Goal: Check status: Check status

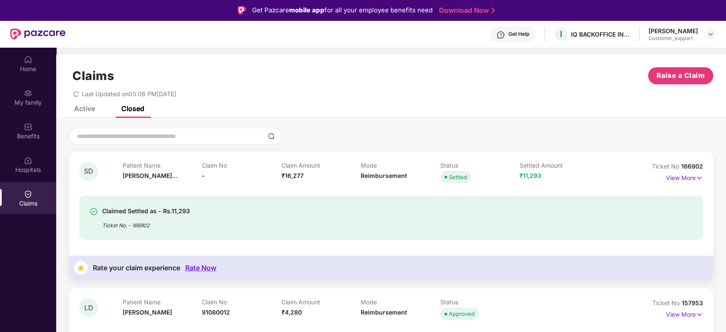
drag, startPoint x: 91, startPoint y: 120, endPoint x: 89, endPoint y: 115, distance: 5.4
click at [89, 115] on div "Active" at bounding box center [78, 108] width 34 height 19
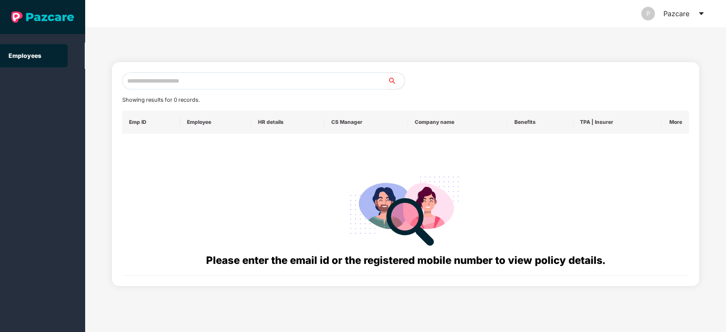
click at [257, 80] on input "text" at bounding box center [255, 80] width 266 height 17
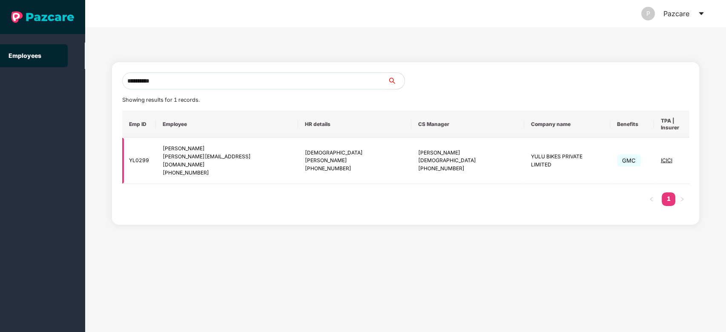
type input "**********"
click at [712, 155] on img at bounding box center [718, 161] width 12 height 12
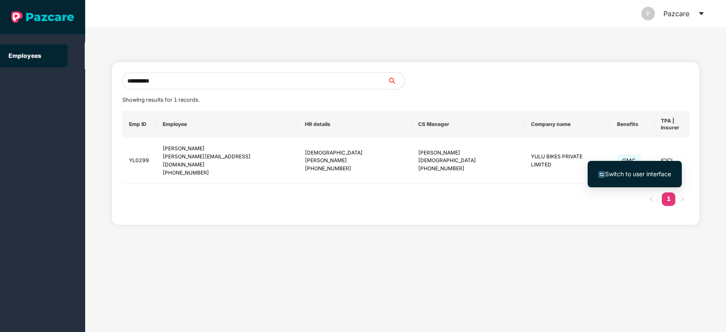
click at [653, 166] on li "Switch to user interface" at bounding box center [635, 174] width 94 height 18
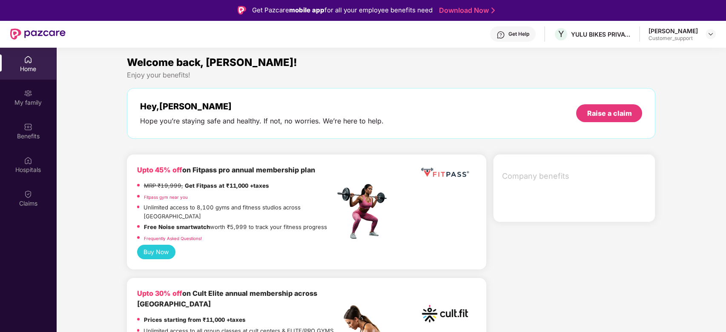
click at [21, 215] on div "Home My family Benefits Hospitals Claims" at bounding box center [28, 132] width 56 height 168
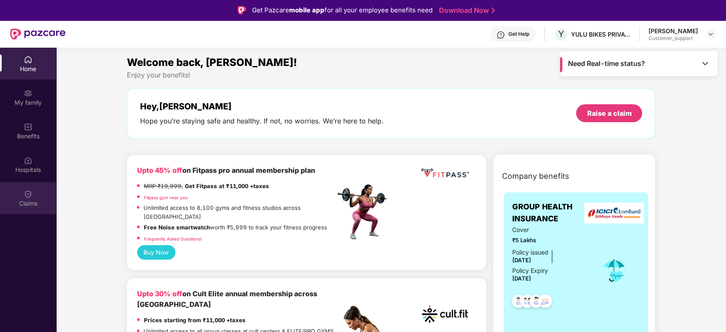
click at [26, 210] on div "Claims" at bounding box center [28, 198] width 56 height 32
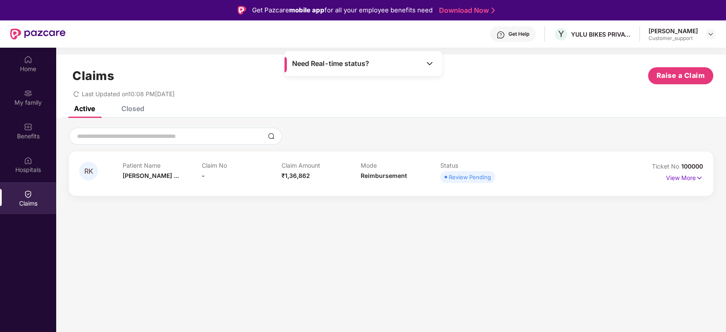
scroll to position [0, 0]
click at [119, 108] on div "Closed" at bounding box center [127, 108] width 36 height 9
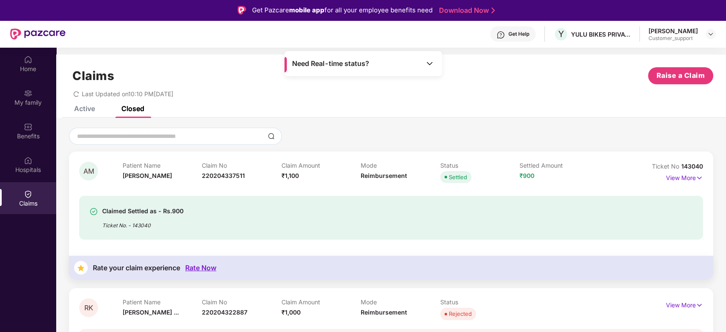
click at [80, 108] on div "Active" at bounding box center [84, 108] width 21 height 9
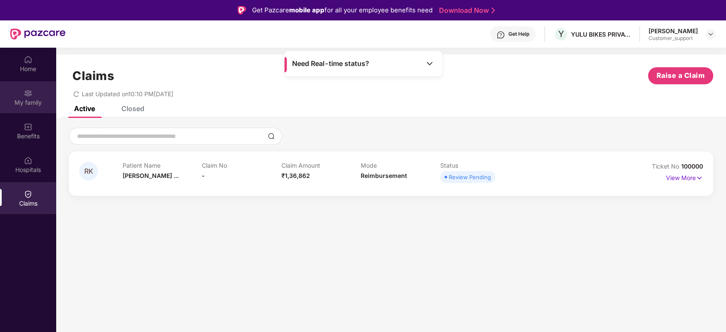
click at [14, 94] on div "My family" at bounding box center [28, 97] width 56 height 32
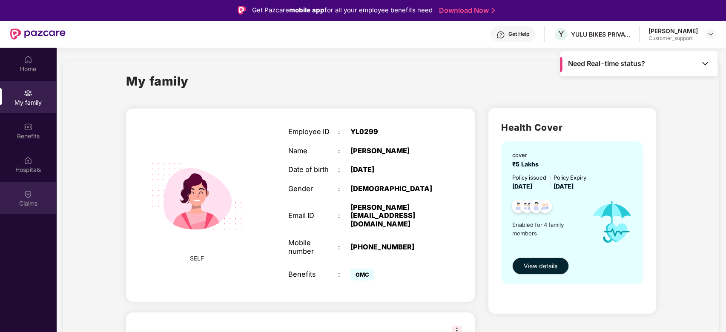
click at [33, 201] on div "Claims" at bounding box center [28, 203] width 56 height 9
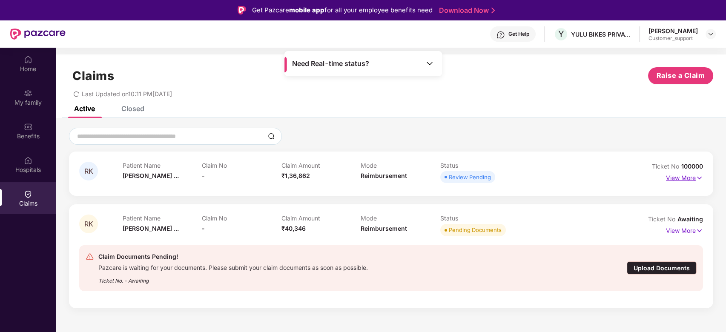
click at [678, 176] on p "View More" at bounding box center [684, 176] width 37 height 11
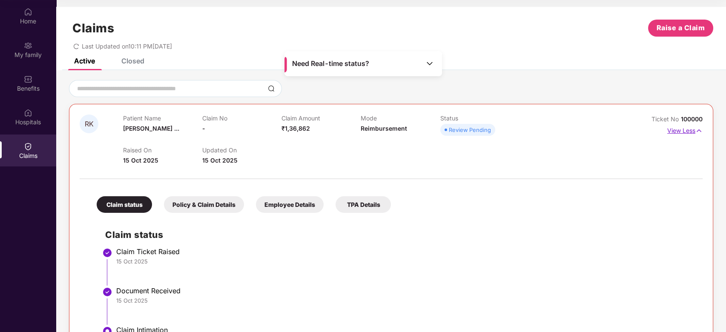
click at [685, 133] on p "View Less" at bounding box center [684, 129] width 35 height 11
